Goal: Task Accomplishment & Management: Complete application form

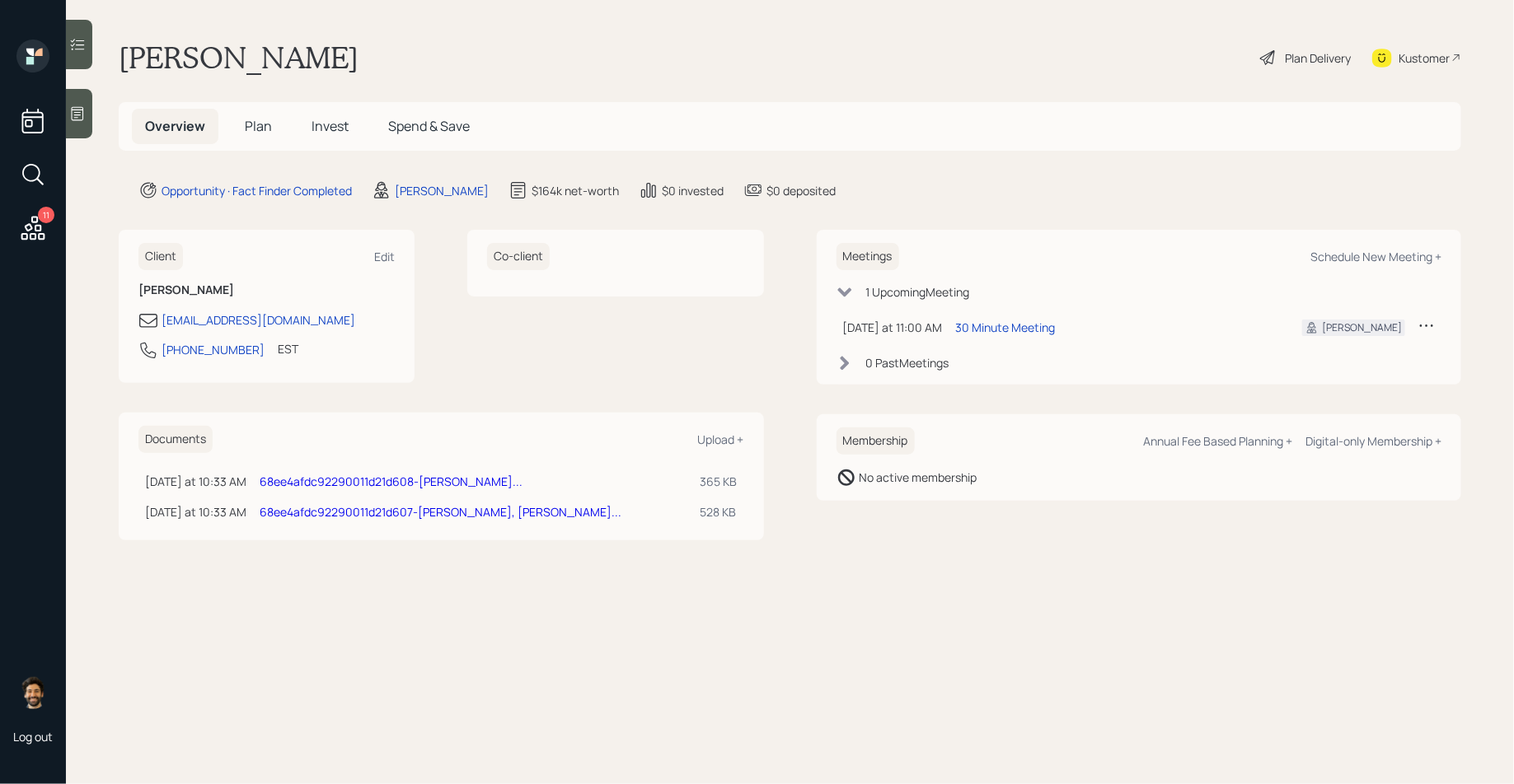
click at [320, 120] on span "Invest" at bounding box center [330, 125] width 37 height 18
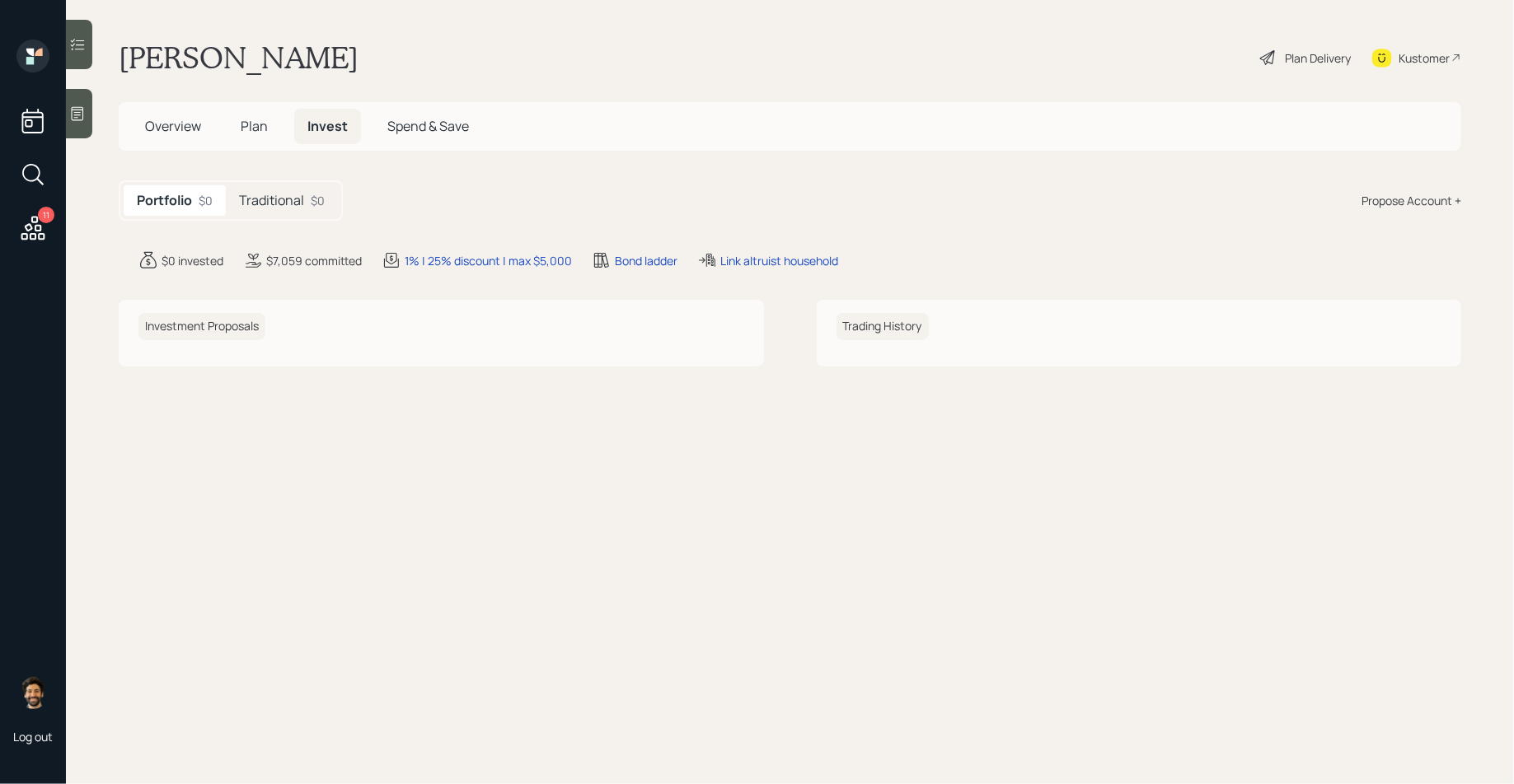
click at [196, 126] on span "Overview" at bounding box center [173, 125] width 56 height 18
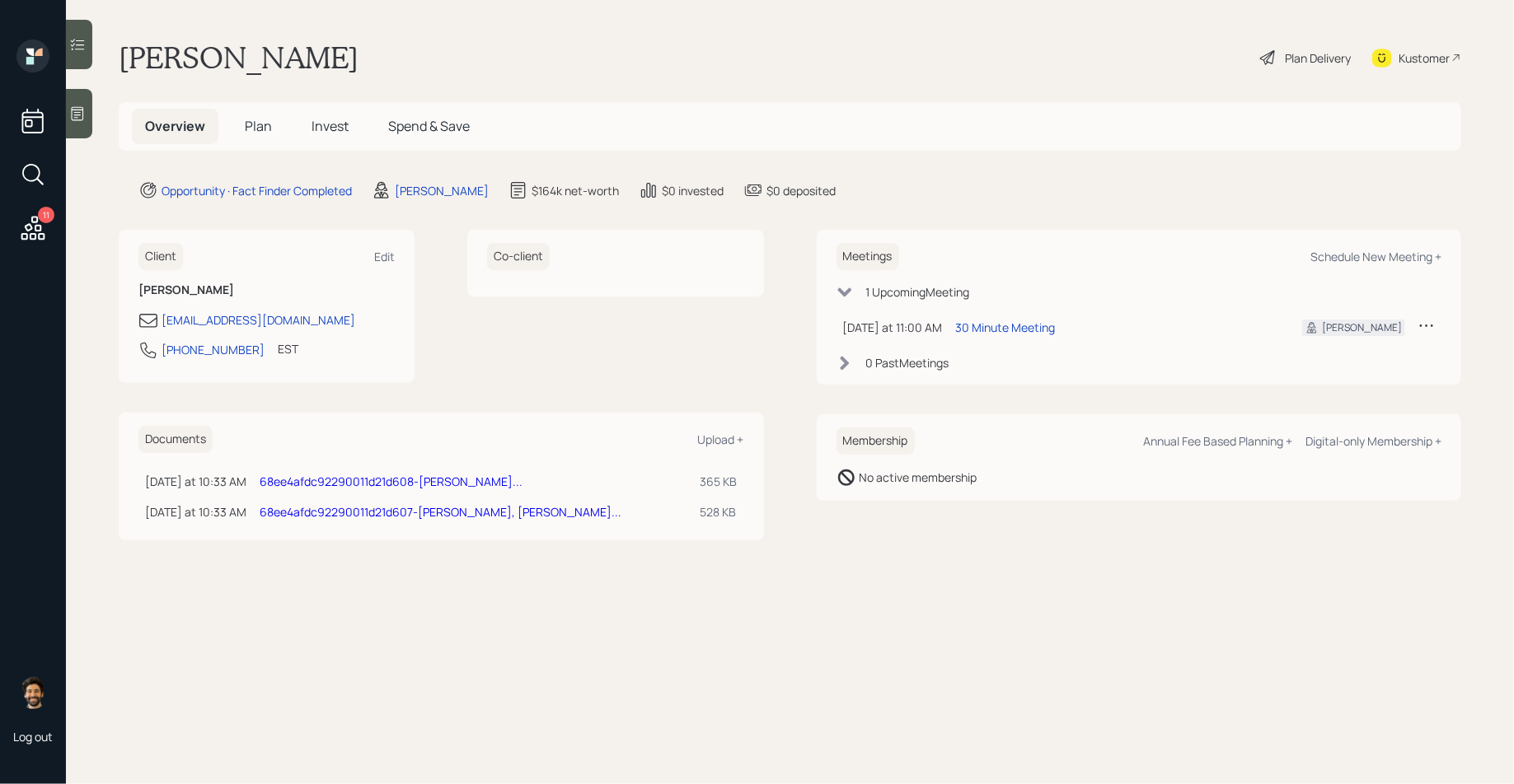
click at [1324, 59] on div "Plan Delivery" at bounding box center [1318, 58] width 66 height 17
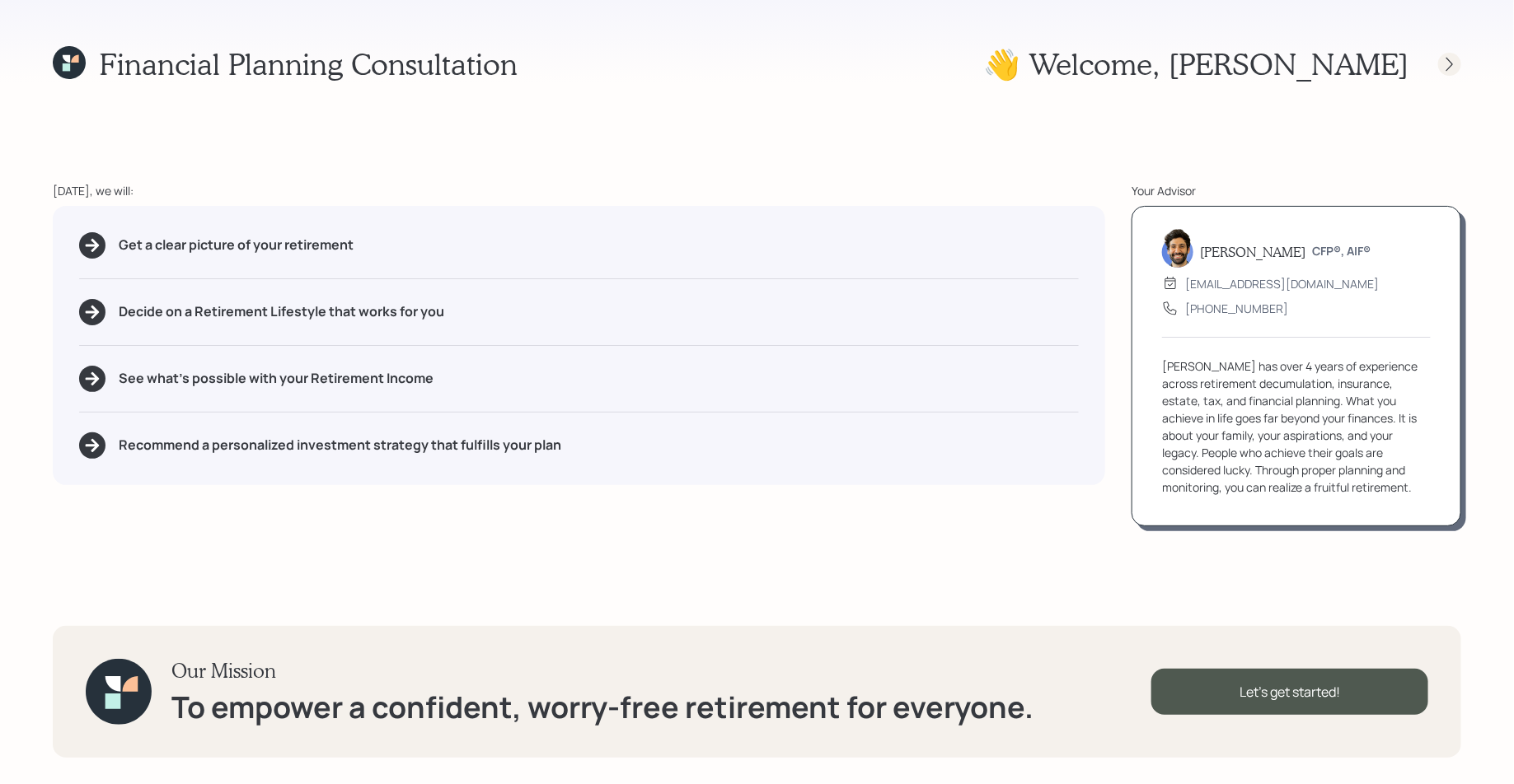
click at [1449, 66] on icon at bounding box center [1449, 64] width 17 height 17
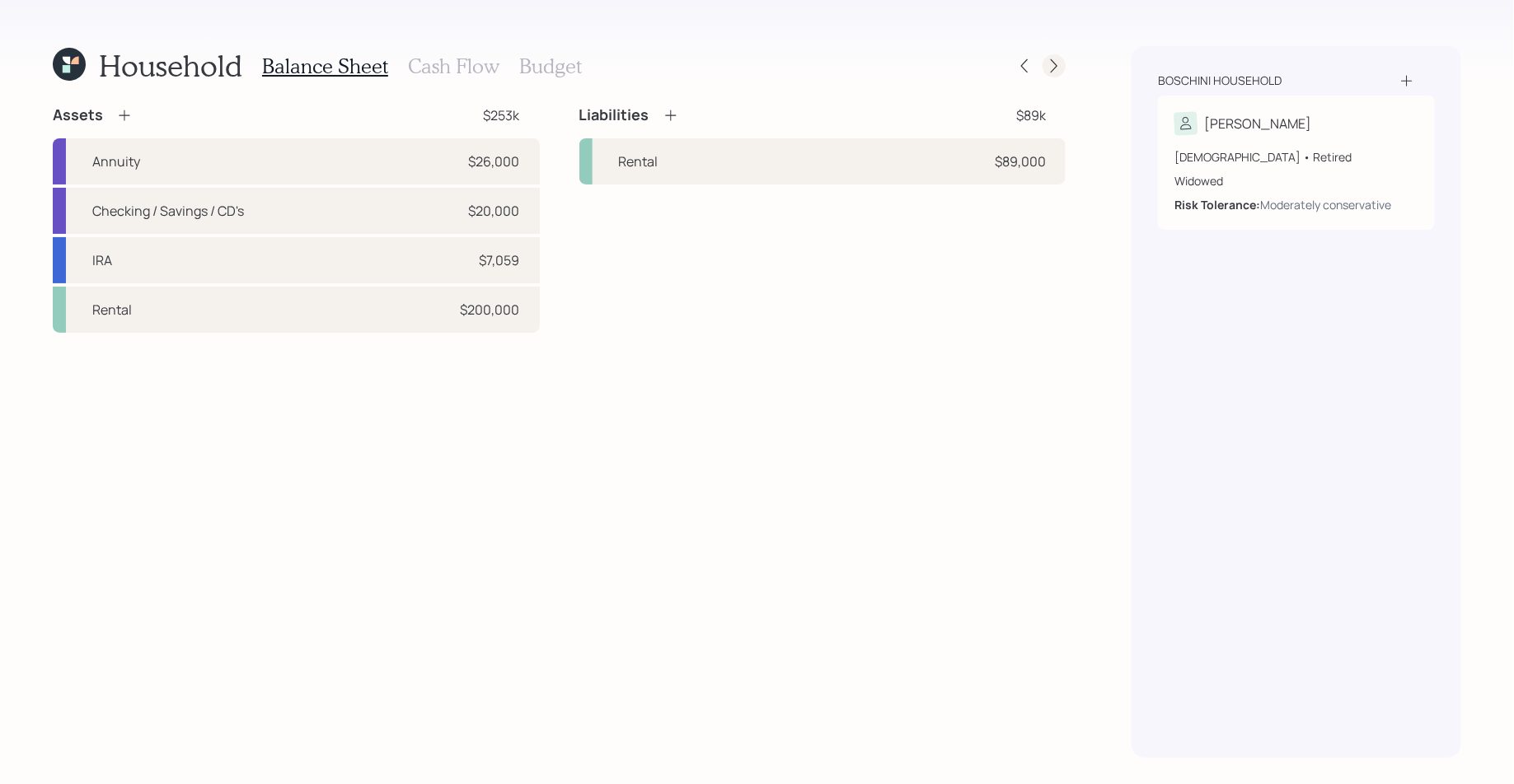
click at [1053, 67] on icon at bounding box center [1053, 65] width 17 height 17
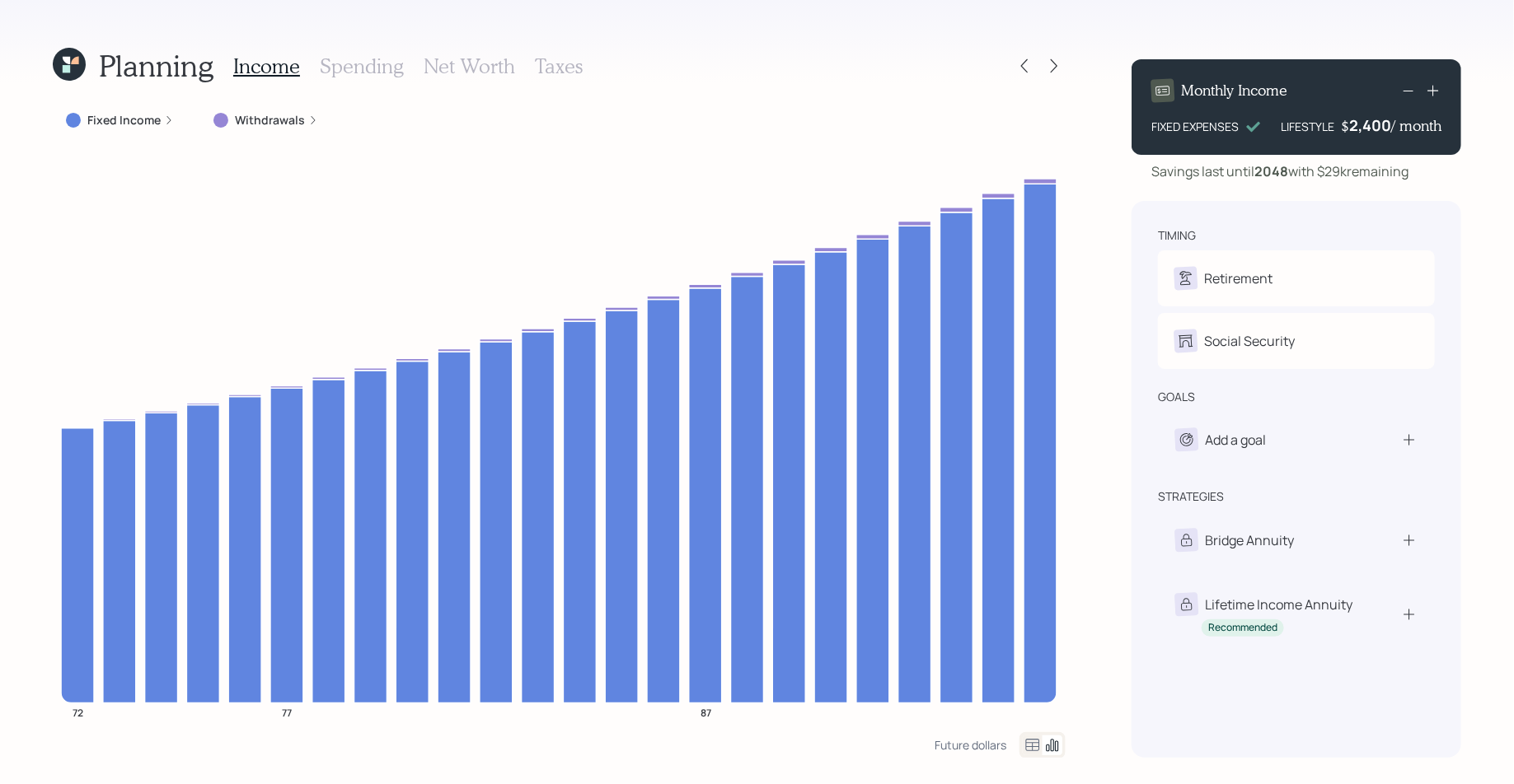
click at [561, 59] on h3 "Taxes" at bounding box center [558, 66] width 48 height 24
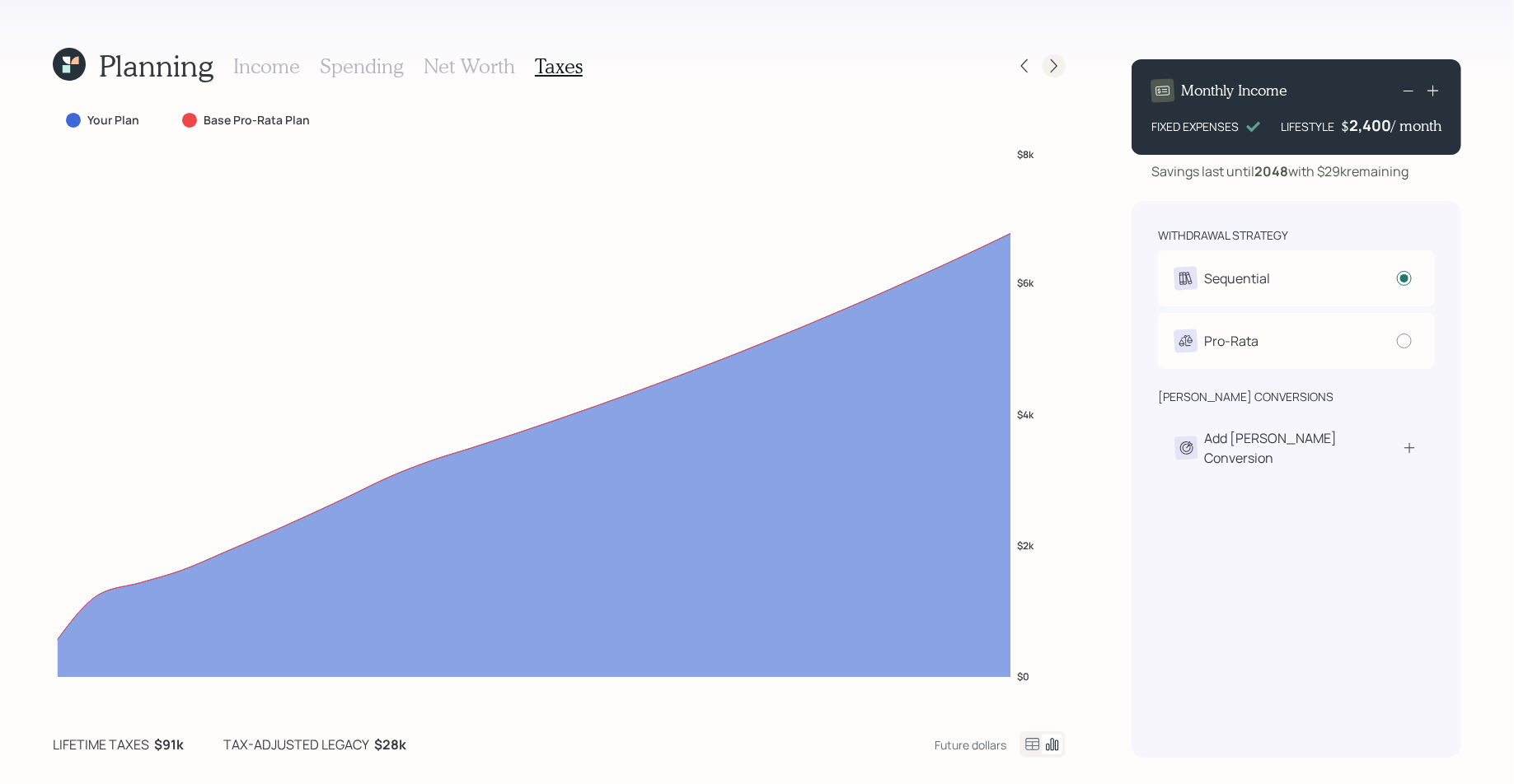
click at [1060, 62] on icon at bounding box center [1053, 65] width 17 height 17
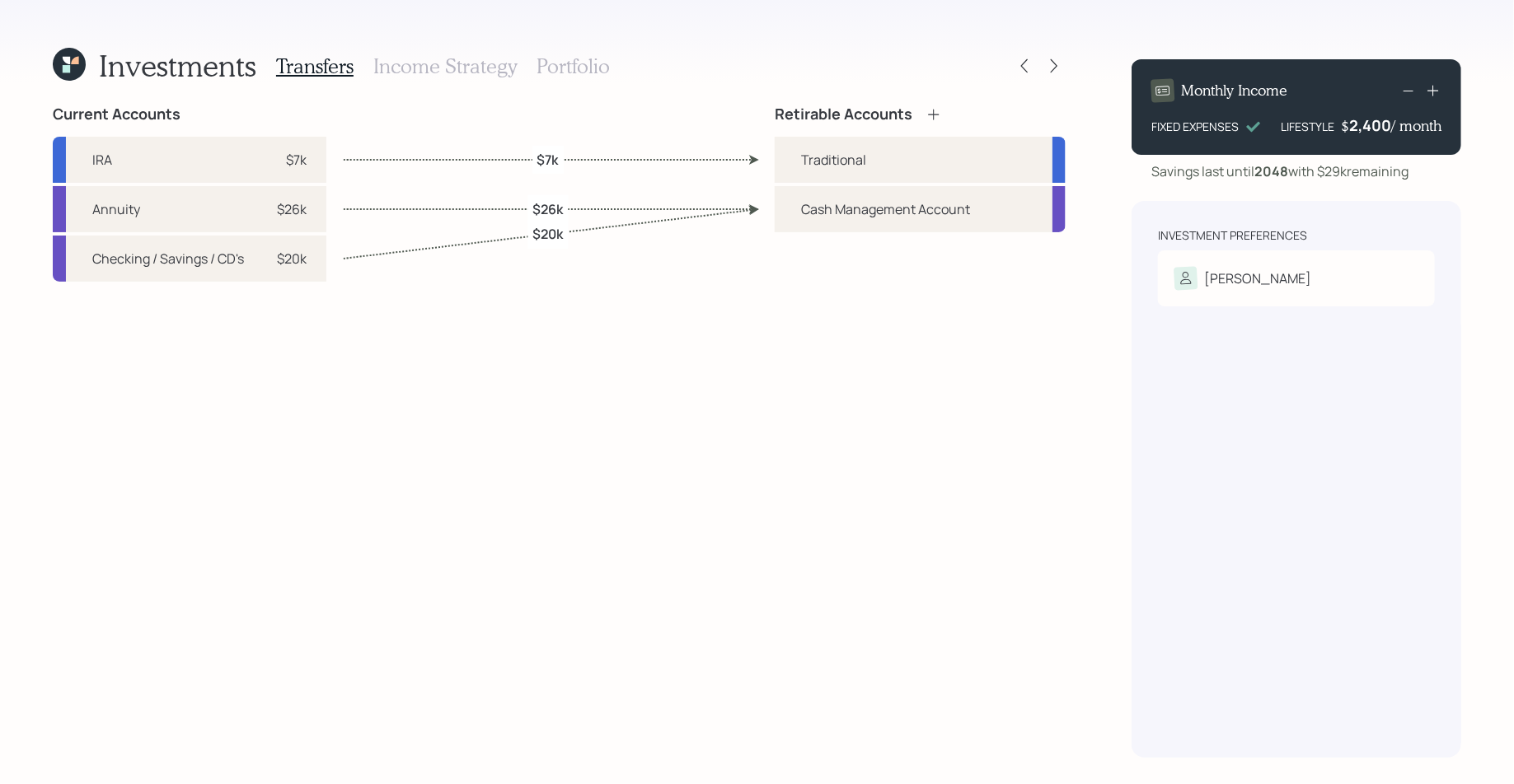
click at [536, 66] on h3 "Portfolio" at bounding box center [572, 66] width 73 height 24
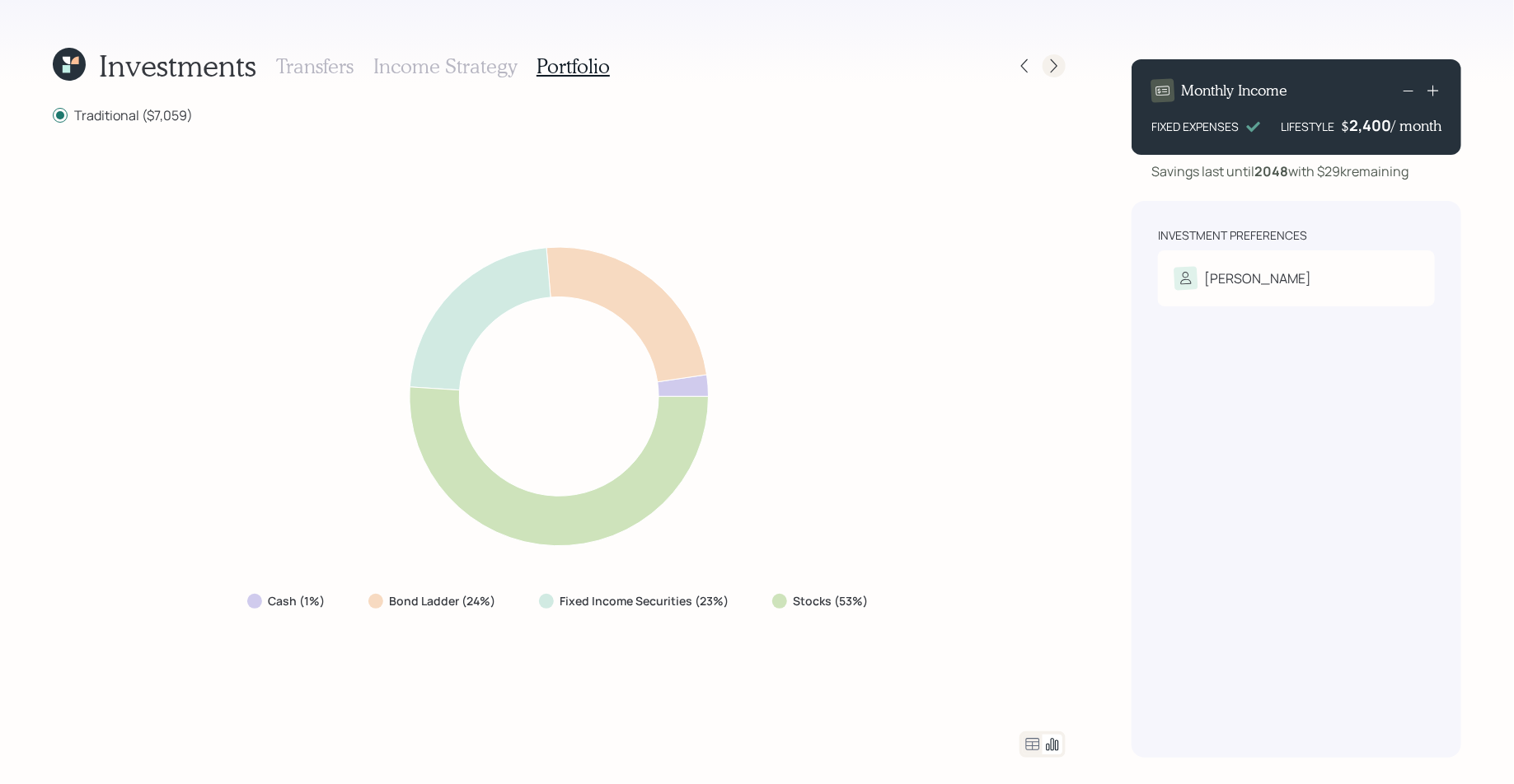
click at [1053, 62] on icon at bounding box center [1053, 65] width 17 height 17
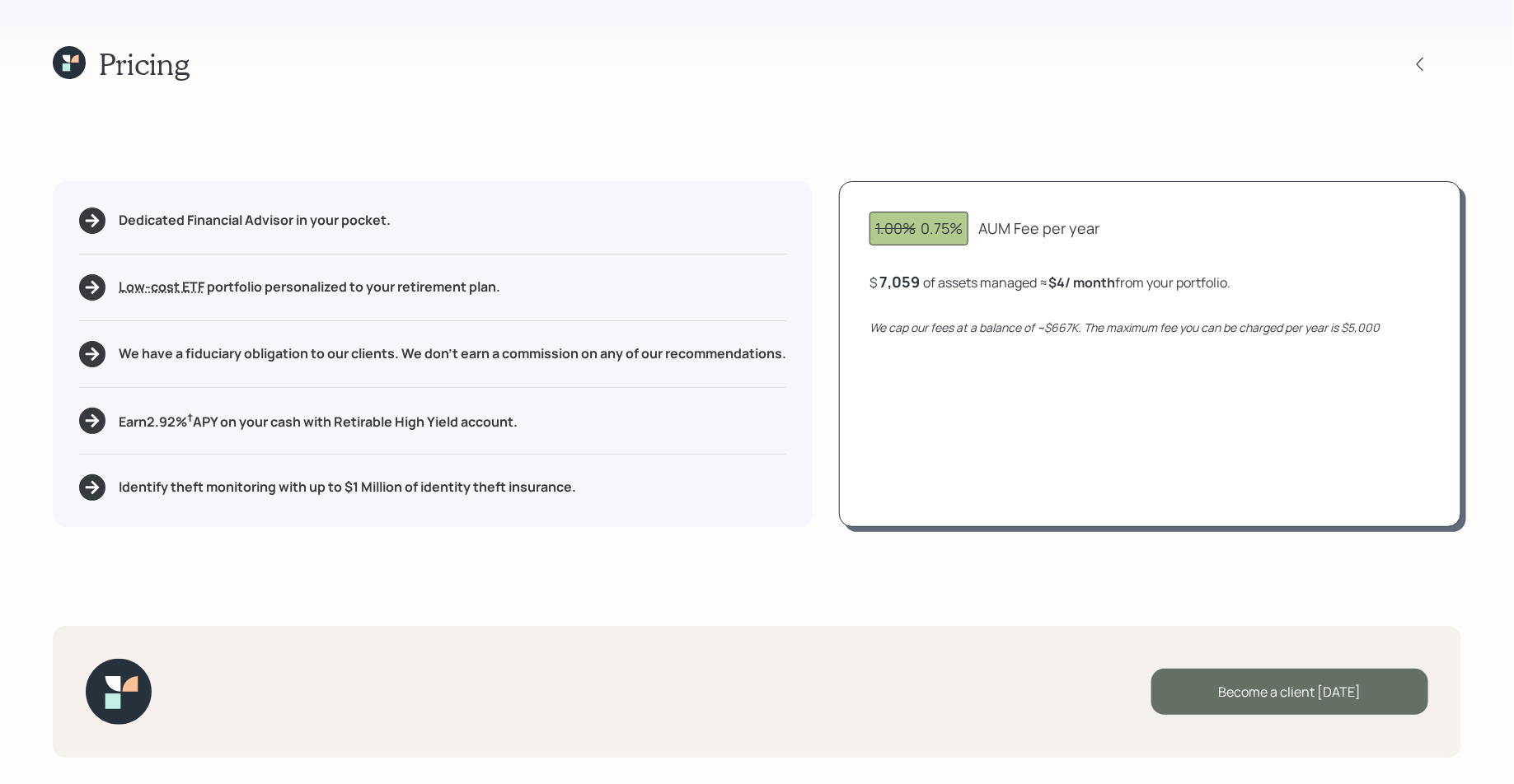
click at [1256, 699] on div "Become a client today" at bounding box center [1290, 692] width 277 height 46
click at [1277, 690] on div "Go to Altruist" at bounding box center [1290, 692] width 277 height 46
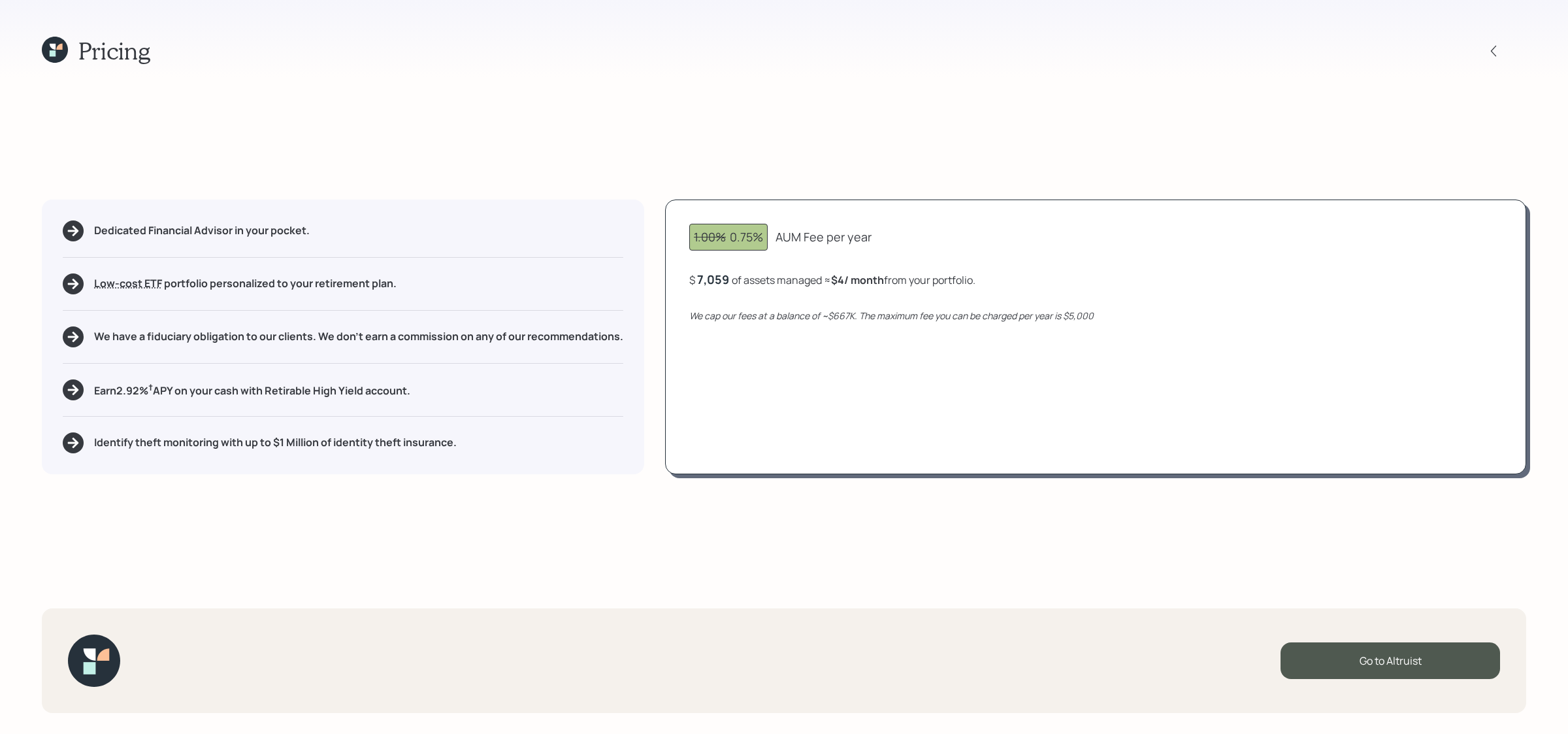
click at [57, 48] on icon at bounding box center [59, 47] width 6 height 6
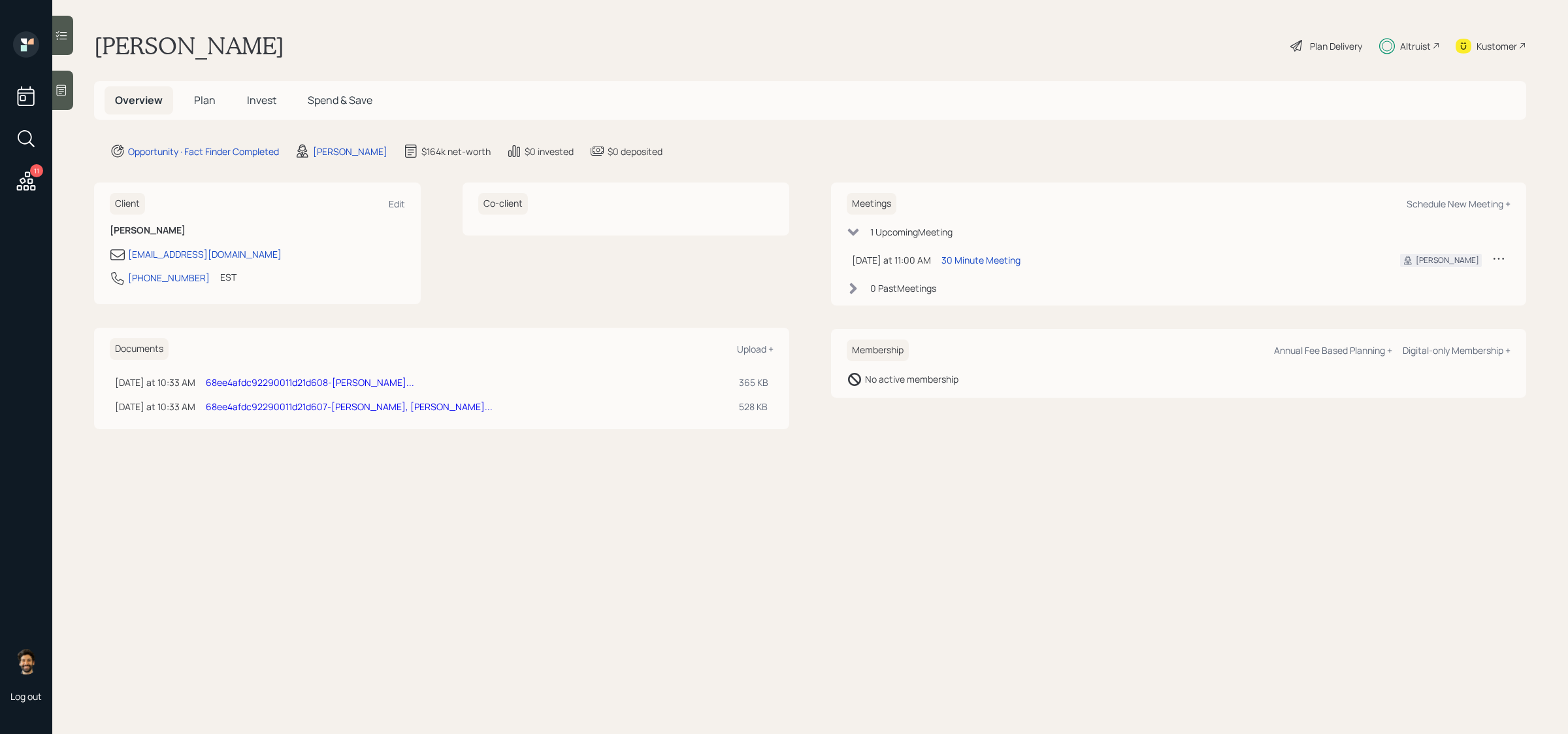
click at [203, 101] on span "Plan" at bounding box center [205, 99] width 22 height 15
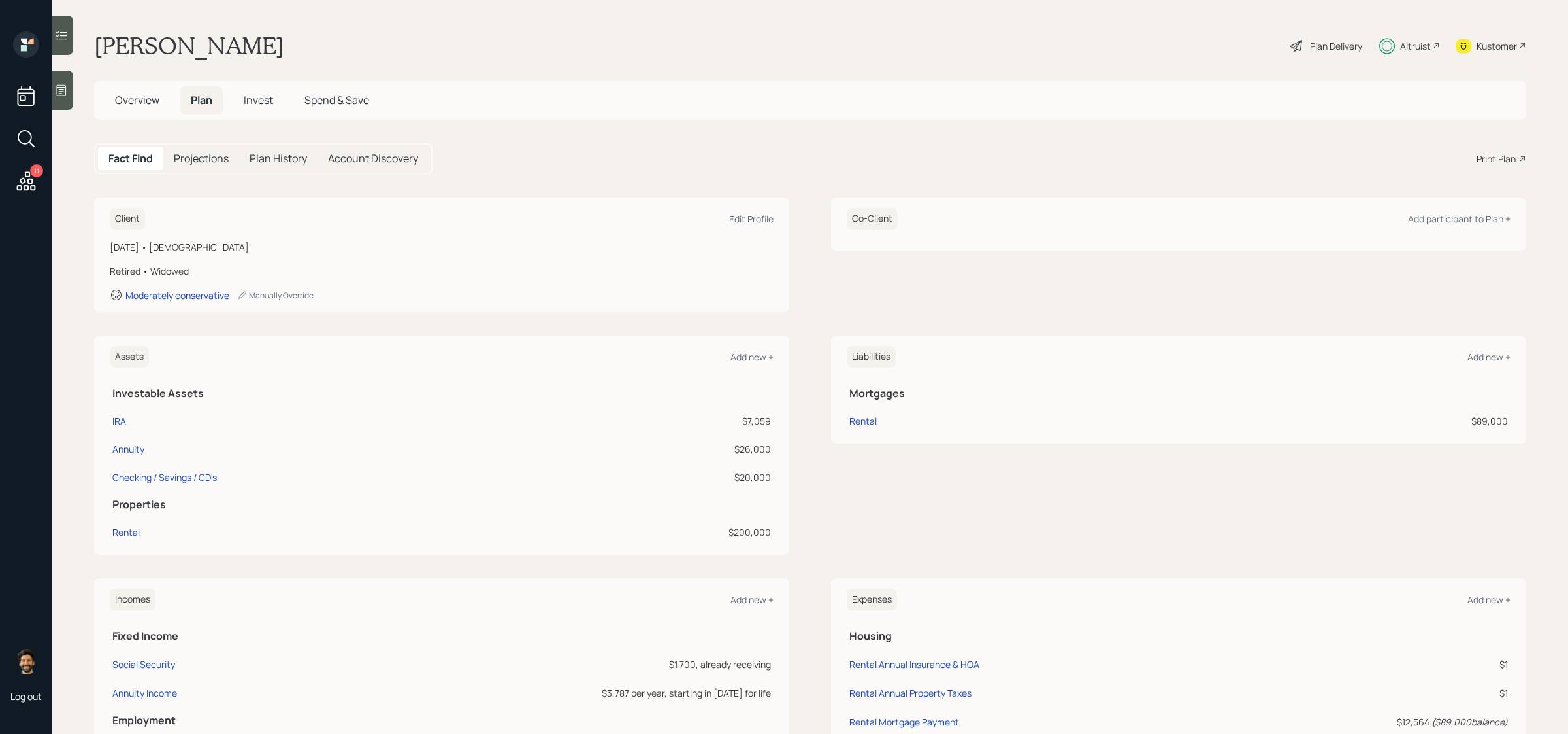
click at [148, 101] on span "Overview" at bounding box center [137, 99] width 45 height 15
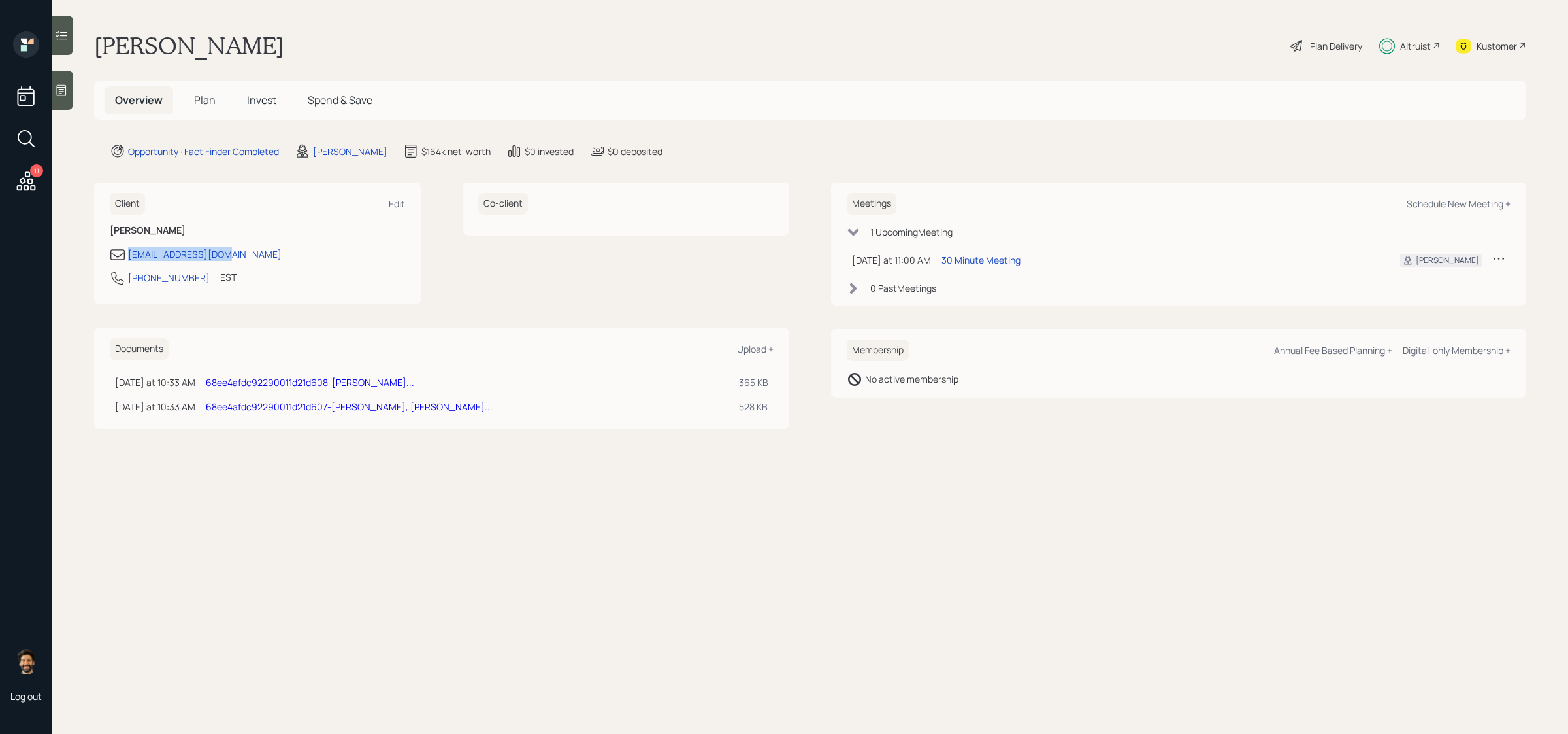
drag, startPoint x: 233, startPoint y: 258, endPoint x: 126, endPoint y: 255, distance: 107.0
click at [126, 255] on div "boschiniv@gmail.com" at bounding box center [257, 254] width 295 height 15
copy div "boschiniv@gmail.com"
drag, startPoint x: 196, startPoint y: 278, endPoint x: 130, endPoint y: 279, distance: 66.0
click at [130, 279] on div "757-985-5752 EST Currently 11:18 AM" at bounding box center [257, 281] width 295 height 24
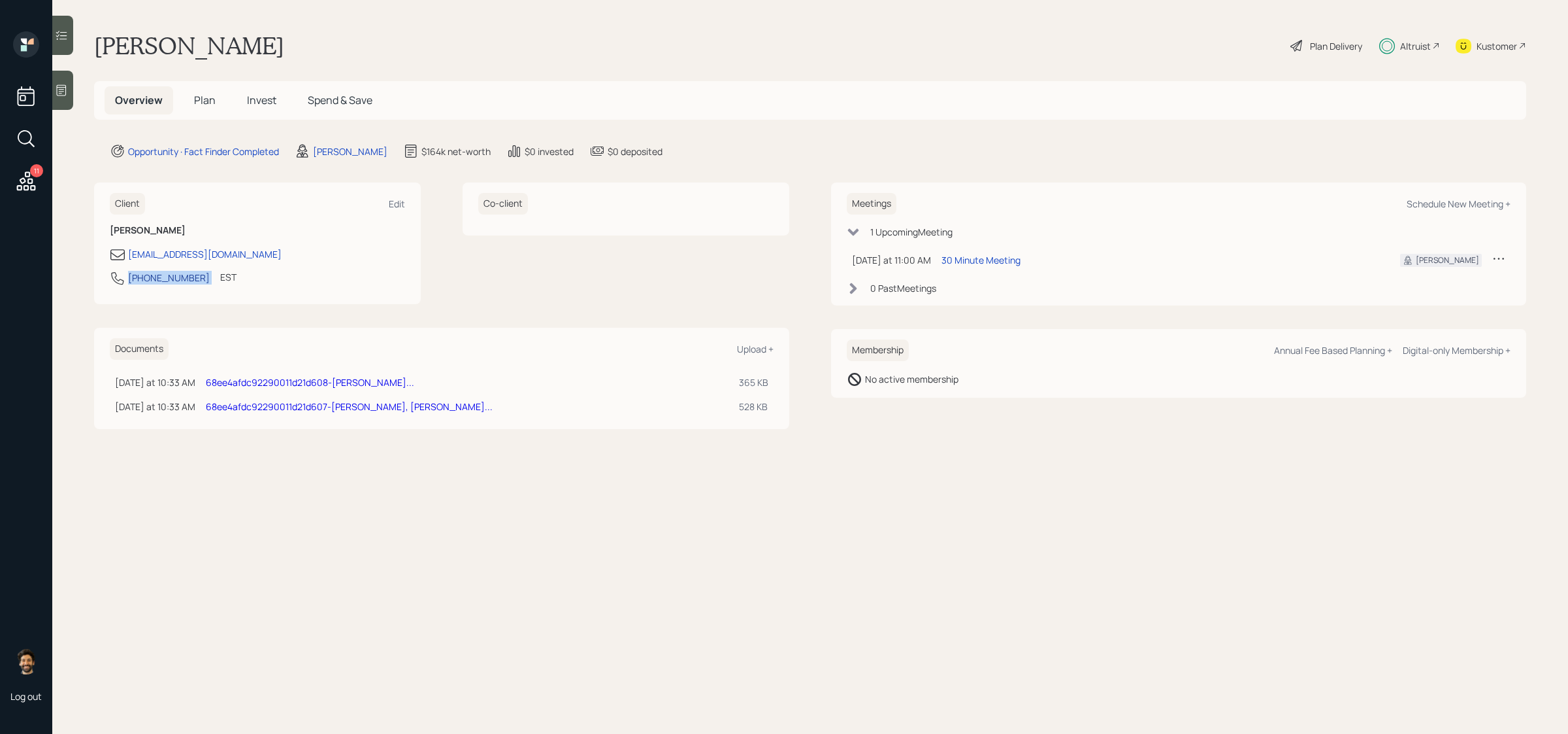
copy div "757-985-5752"
click at [206, 103] on span "Plan" at bounding box center [205, 99] width 22 height 15
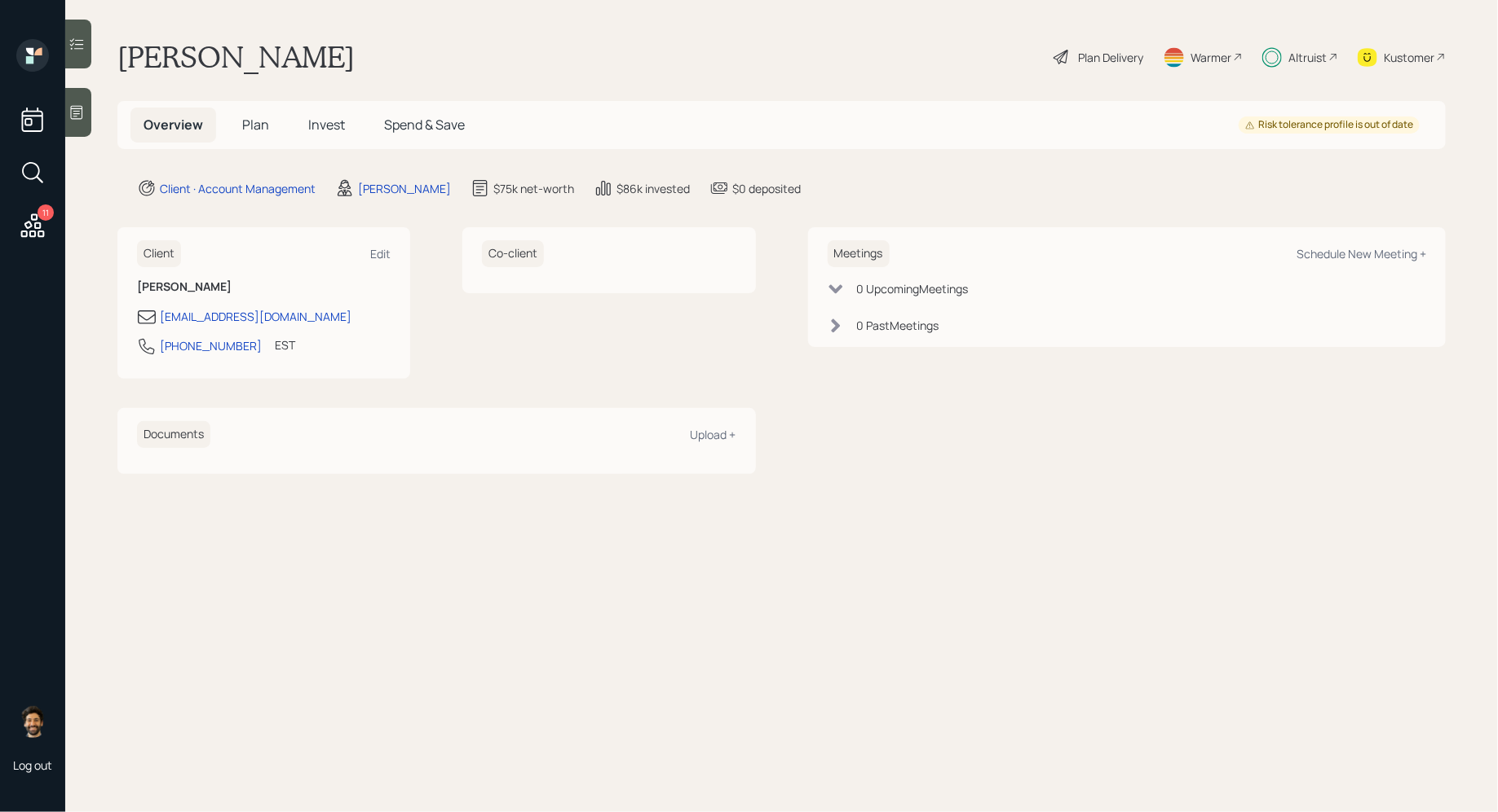
click at [340, 125] on span "Invest" at bounding box center [327, 124] width 37 height 18
